Goal: Transaction & Acquisition: Purchase product/service

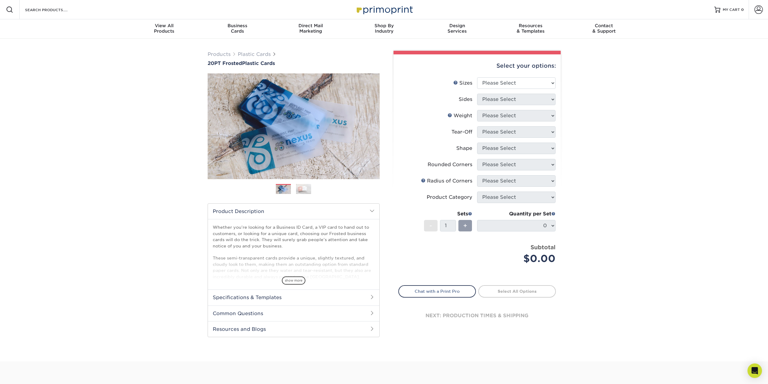
click at [305, 194] on img at bounding box center [303, 189] width 15 height 11
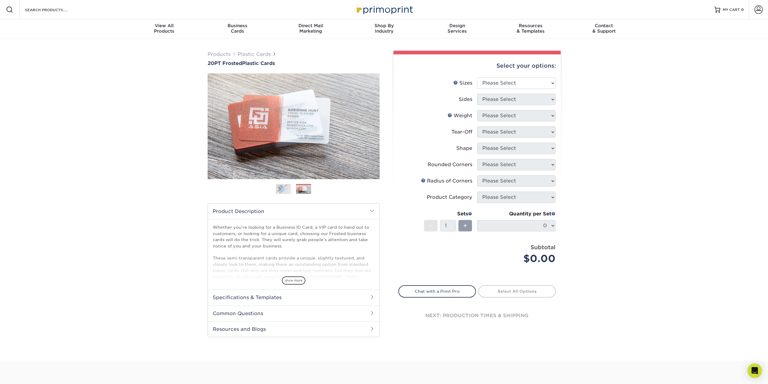
click at [282, 190] on img at bounding box center [283, 189] width 15 height 11
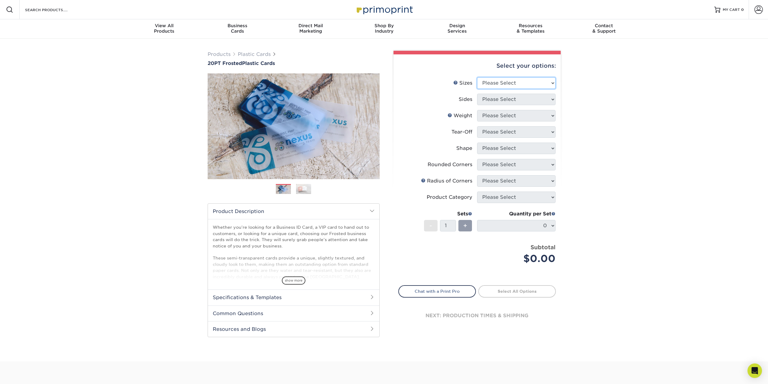
click at [513, 86] on select "Please Select 2" x 3.5" 2" x 8" 2.12" x 3.375" 2.5" x 2.5" 4.25" x 6"" at bounding box center [516, 82] width 79 height 11
select select "2.00x3.50"
click at [477, 77] on select "Please Select 2" x 3.5" 2" x 8" 2.12" x 3.375" 2.5" x 2.5" 4.25" x 6"" at bounding box center [516, 82] width 79 height 11
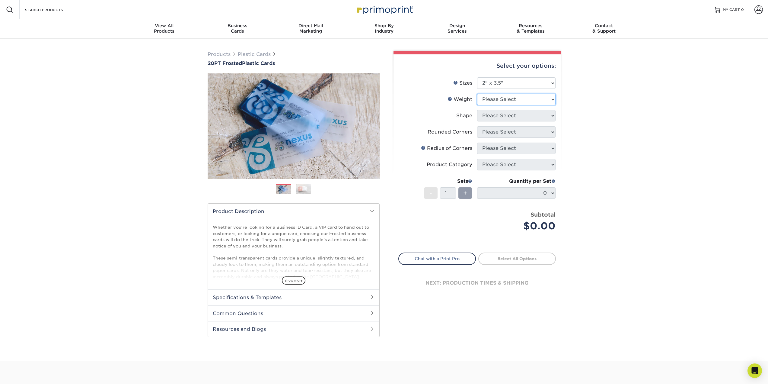
click at [512, 97] on select "Please Select 20PT Frosted Plastic 20PT Frosted Plastic" at bounding box center [516, 99] width 79 height 11
select select "20PT Frosted Plastic"
click at [477, 94] on select "Please Select 20PT Frosted Plastic 20PT Frosted Plastic" at bounding box center [516, 99] width 79 height 11
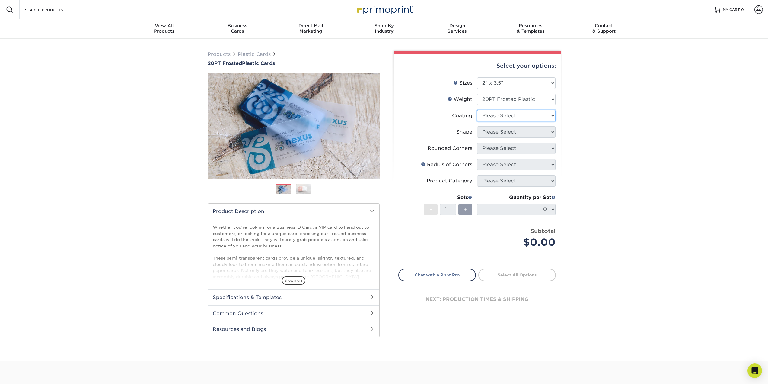
click at [519, 118] on select at bounding box center [516, 115] width 79 height 11
click at [520, 120] on select at bounding box center [516, 115] width 79 height 11
click at [515, 108] on li "Weight Help Weight Please Select 20PT Frosted Plastic" at bounding box center [477, 102] width 157 height 16
click at [513, 117] on select at bounding box center [516, 115] width 79 height 11
select select "3e7618de-abca-4bda-9f97-8b9129e913d8"
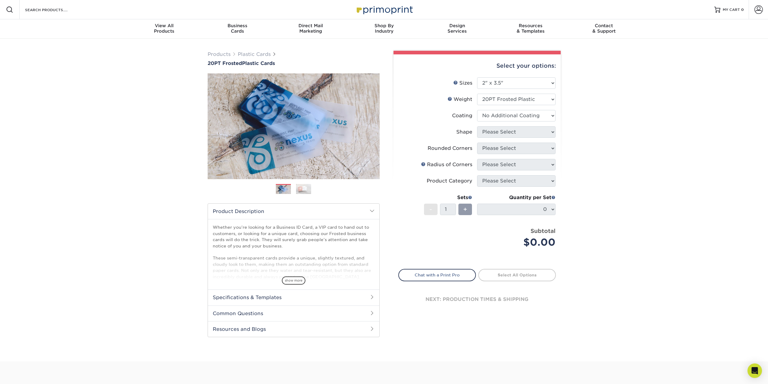
click at [477, 110] on select at bounding box center [516, 115] width 79 height 11
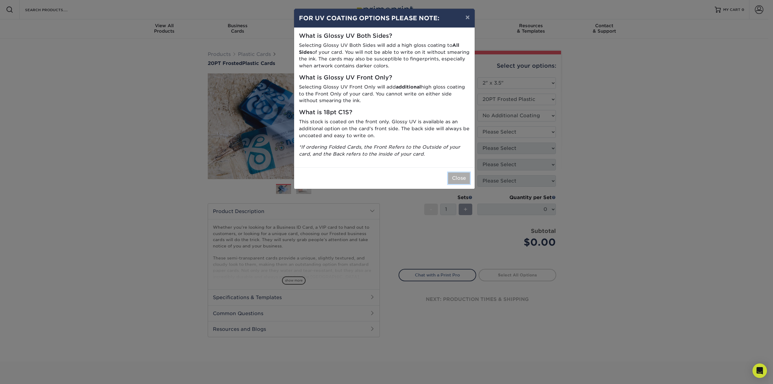
click at [455, 179] on button "Close" at bounding box center [459, 177] width 22 height 11
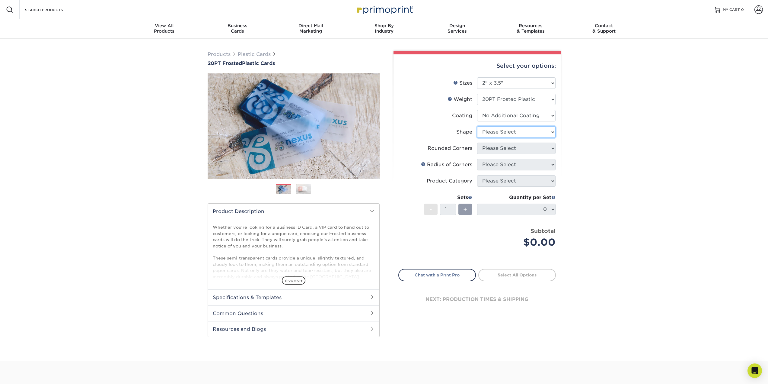
click at [506, 131] on select "Please Select Oval Standard" at bounding box center [516, 131] width 79 height 11
select select "standard"
click at [477, 126] on select "Please Select Oval Standard" at bounding box center [516, 131] width 79 height 11
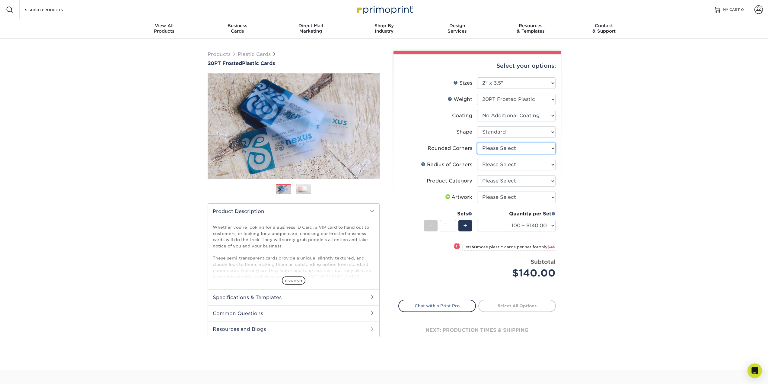
click at [500, 146] on select "Please Select Yes - Round 4 Corners" at bounding box center [516, 148] width 79 height 11
select select "7672df9e-0e0a-464d-8e1f-920c575e4da3"
click at [477, 143] on select "Please Select Yes - Round 4 Corners" at bounding box center [516, 148] width 79 height 11
click at [501, 165] on select "Please Select Rounded 1/8" Rounded 1/4"" at bounding box center [516, 164] width 79 height 11
select select "589680c7-ee9a-431b-9d12-d7aeb1386a97"
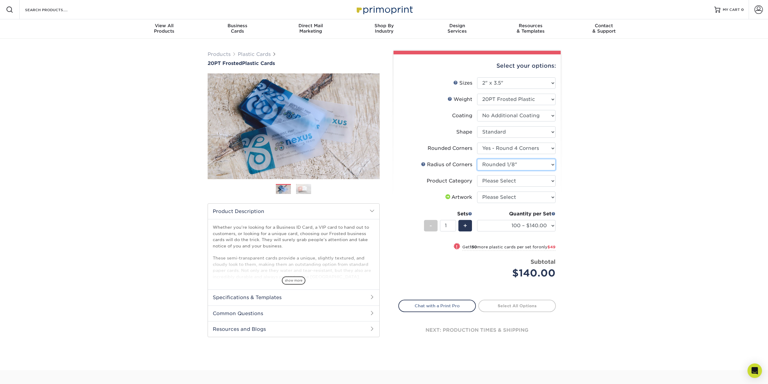
click at [477, 159] on select "Please Select Rounded 1/8" Rounded 1/4"" at bounding box center [516, 164] width 79 height 11
click at [501, 181] on select "Please Select Business Cards" at bounding box center [516, 180] width 79 height 11
select select "3b5148f1-0588-4f88-a218-97bcfdce65c1"
click at [477, 175] on select "Please Select Business Cards" at bounding box center [516, 180] width 79 height 11
click at [503, 198] on select "Please Select I will upload files I need a design - $100" at bounding box center [516, 196] width 79 height 11
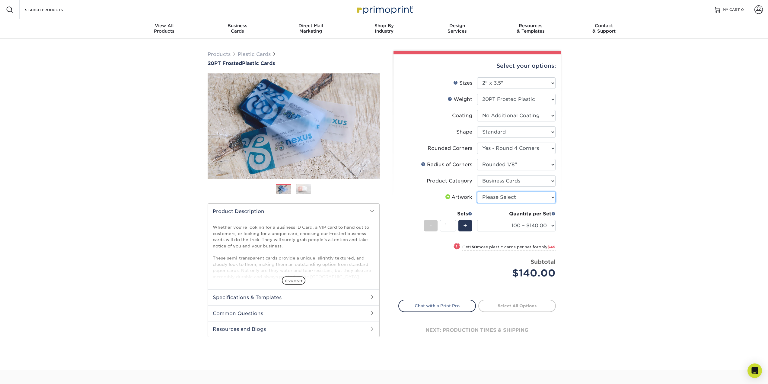
select select "upload"
click at [477, 191] on select "Please Select I will upload files I need a design - $100" at bounding box center [516, 196] width 79 height 11
click at [508, 222] on select "100 – $140.00 250 – $189.00 500 – $243.00 1000 – $272.00 2500 – $657.00 5000 – …" at bounding box center [516, 225] width 79 height 11
click at [511, 226] on select "100 – $140.00 250 – $189.00 500 – $243.00 1000 – $272.00 2500 – $657.00 5000 – …" at bounding box center [516, 225] width 79 height 11
